Goal: Information Seeking & Learning: Learn about a topic

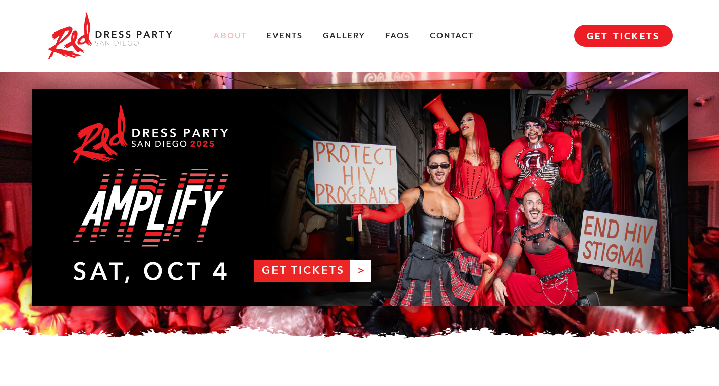
click at [241, 37] on link "About" at bounding box center [229, 36] width 33 height 11
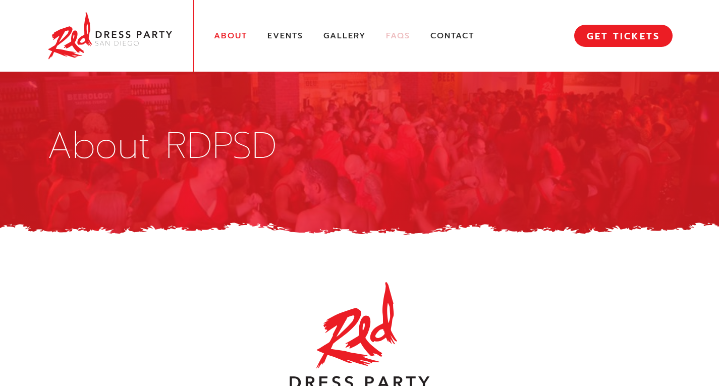
click at [402, 38] on link "FAQs" at bounding box center [398, 36] width 24 height 11
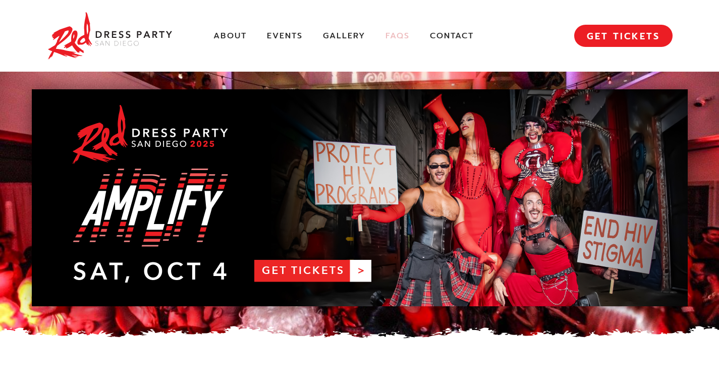
click at [397, 36] on link "FAQs" at bounding box center [397, 36] width 24 height 11
click at [241, 32] on link "About" at bounding box center [229, 36] width 33 height 11
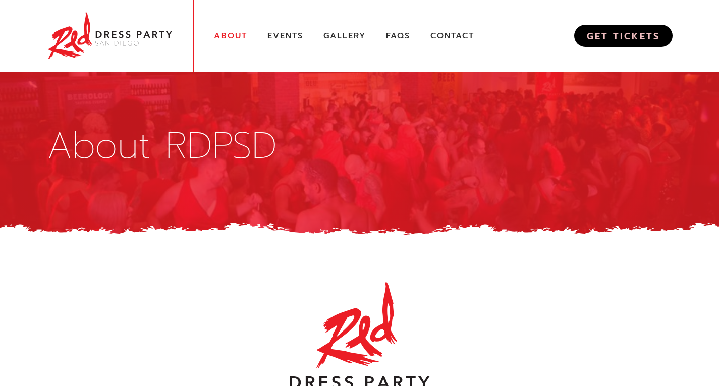
click at [655, 29] on link "GET TICKETS" at bounding box center [623, 36] width 98 height 22
